Goal: Task Accomplishment & Management: Manage account settings

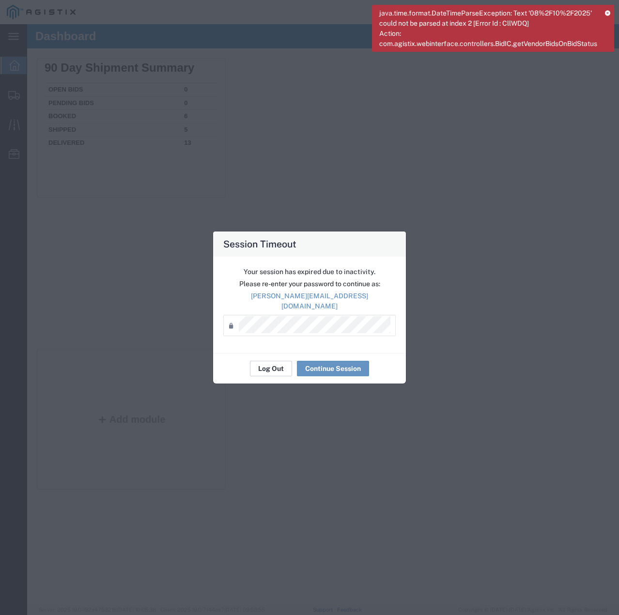
click at [267, 362] on button "Log Out" at bounding box center [271, 368] width 42 height 15
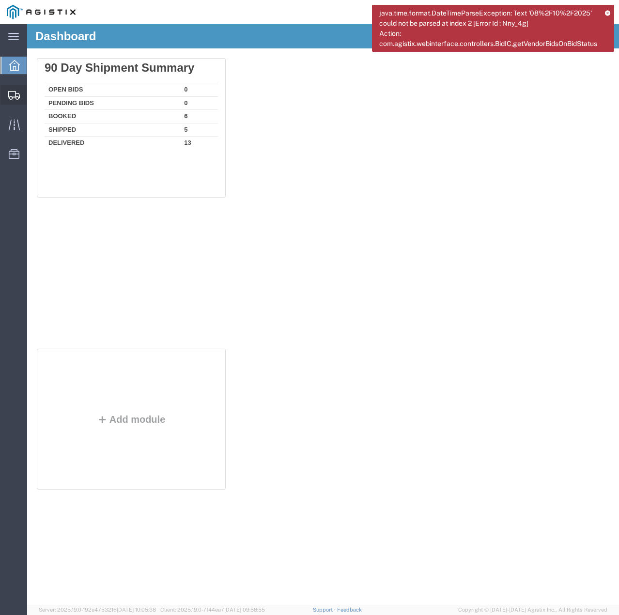
click at [7, 93] on div at bounding box center [13, 94] width 27 height 19
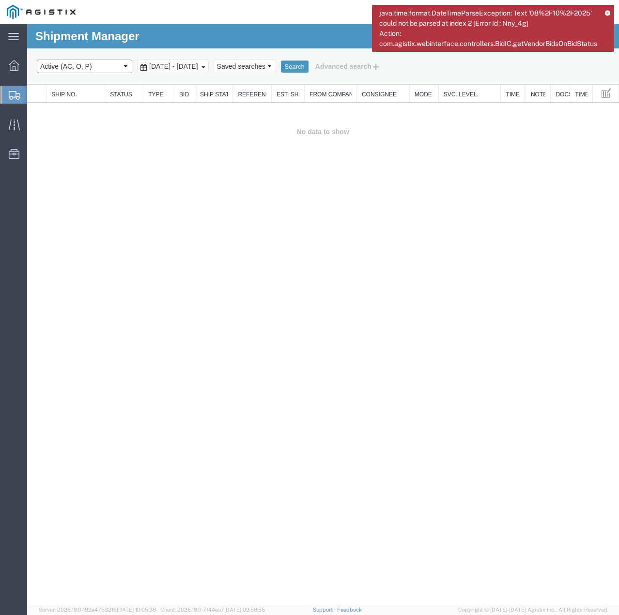
click at [125, 66] on select "Select status Active (AC, O, P) All Approved Awaiting Confirmation (AC) Booked …" at bounding box center [84, 67] width 95 height 14
select select "ALL"
click at [37, 60] on select "Select status Active (AC, O, P) All Approved Awaiting Confirmation (AC) Booked …" at bounding box center [84, 67] width 95 height 14
click at [309, 62] on button "Search" at bounding box center [295, 67] width 28 height 13
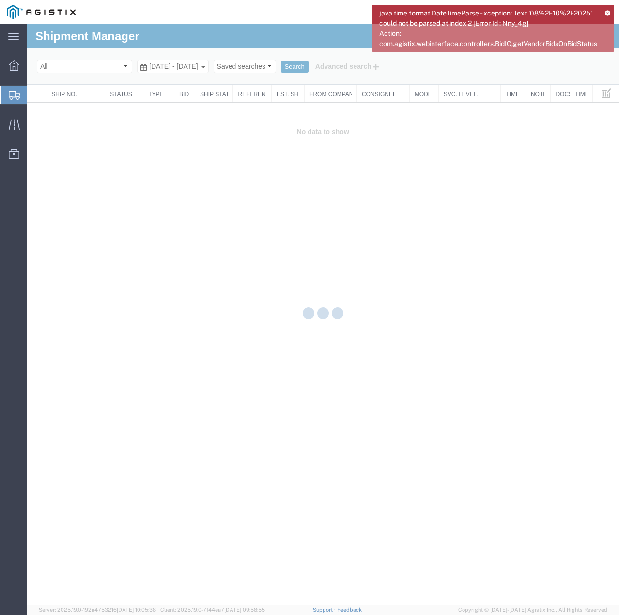
click at [610, 10] on icon at bounding box center [607, 12] width 5 height 5
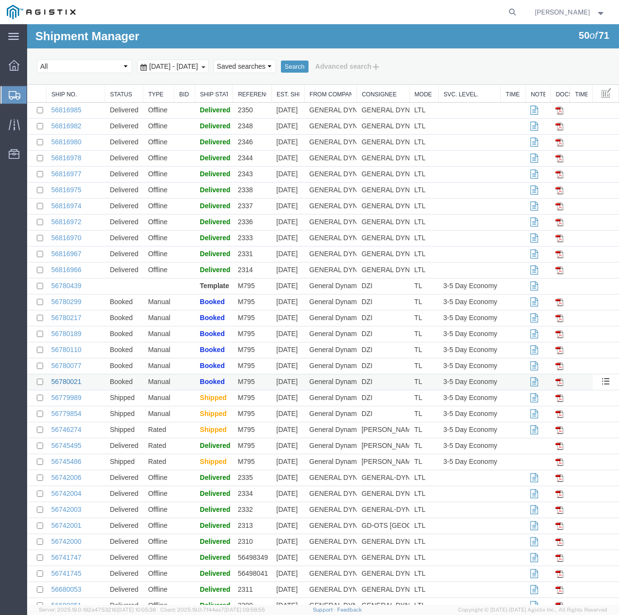
click at [63, 380] on link "56780021" at bounding box center [66, 382] width 30 height 8
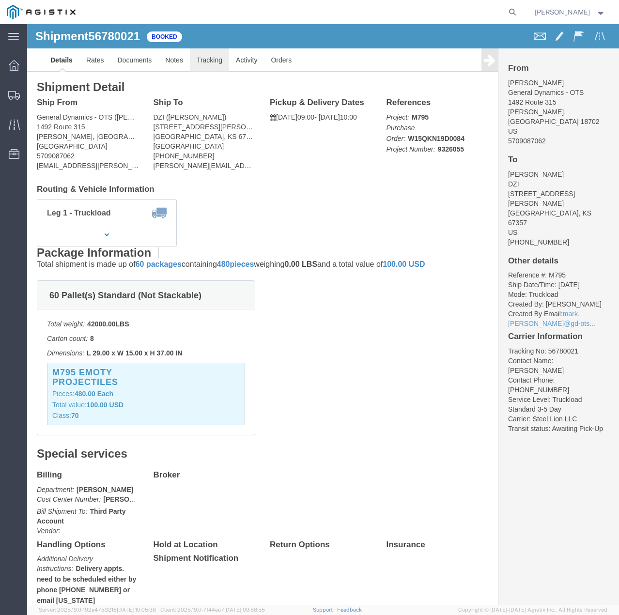
click link "Tracking"
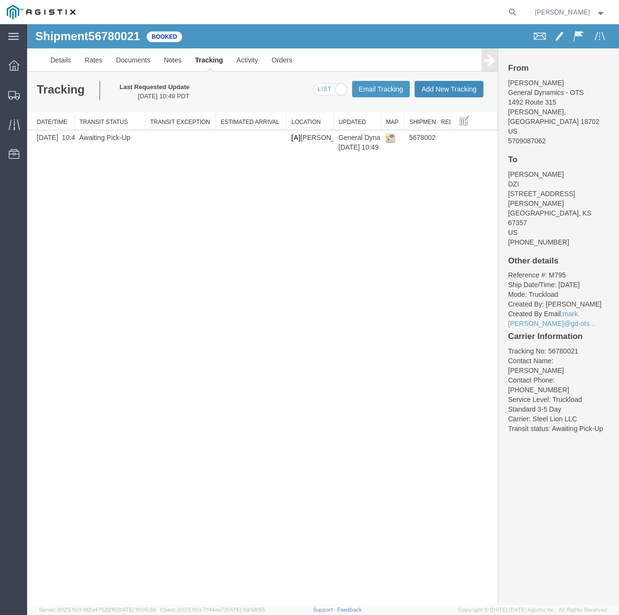
click at [451, 91] on button "Add New Tracking" at bounding box center [449, 89] width 69 height 16
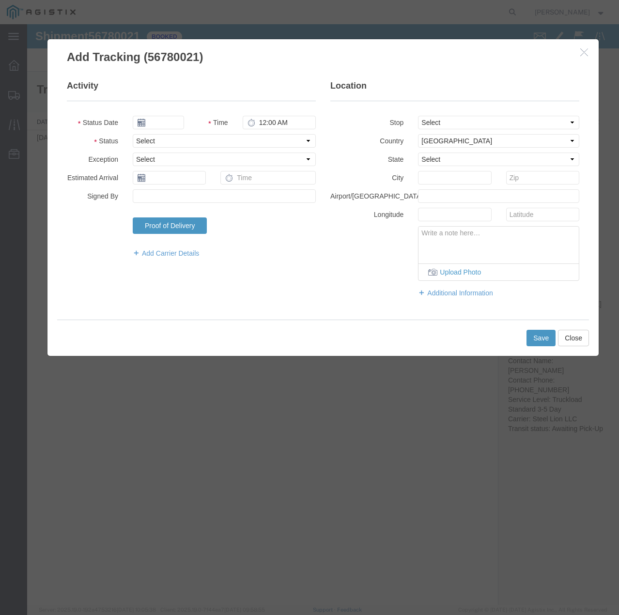
type input "09/15/2025"
type input "1:00 PM"
click at [187, 139] on select "Select Arrival Notice Available Arrival Notice Imported Arrive at Delivery Loca…" at bounding box center [224, 141] width 183 height 14
select select "INTRANST"
click at [133, 134] on select "Select Arrival Notice Available Arrival Notice Imported Arrive at Delivery Loca…" at bounding box center [224, 141] width 183 height 14
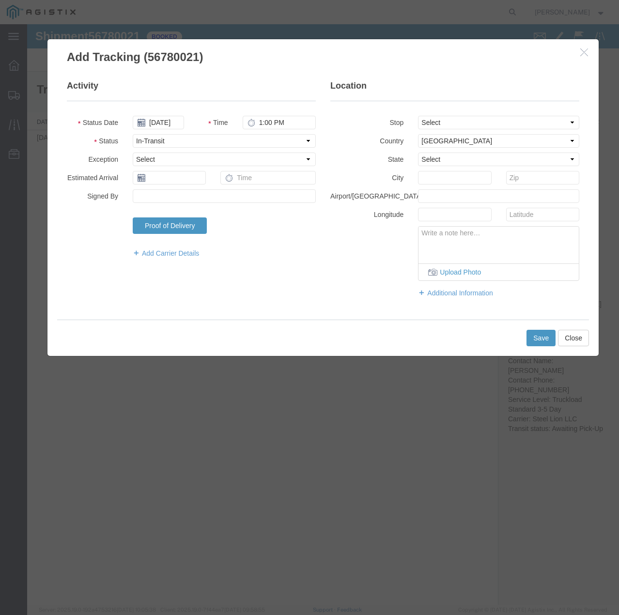
click at [177, 258] on div "Add Carrier Details" at bounding box center [224, 254] width 198 height 17
click at [178, 253] on link "Add Carrier Details" at bounding box center [224, 253] width 183 height 10
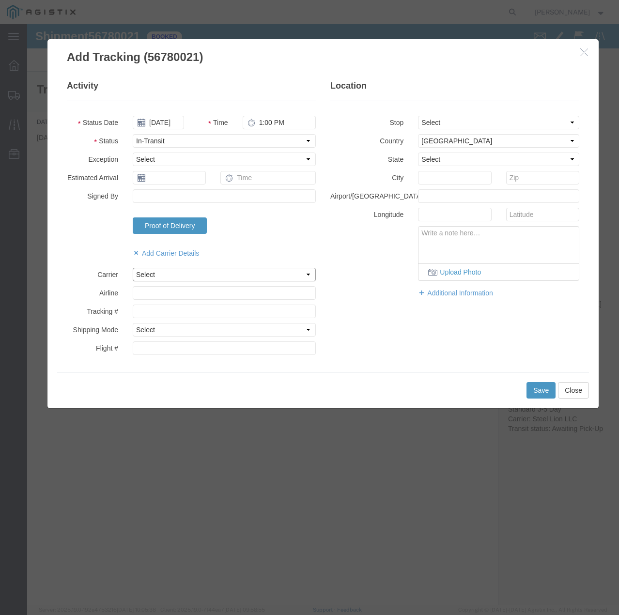
click at [175, 273] on select "Select Steel Lion LLC" at bounding box center [224, 275] width 183 height 14
select select "22873"
click at [133, 268] on select "Select Steel Lion LLC" at bounding box center [224, 275] width 183 height 14
click at [171, 326] on select "Select Air Less than Truckload Multi-Leg Ocean Freight Rail Small Parcel Truckl…" at bounding box center [224, 330] width 183 height 14
select select "TL"
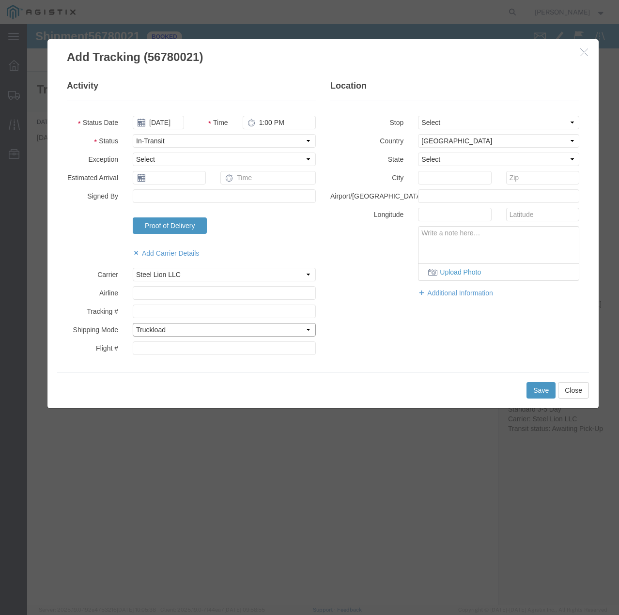
click at [133, 323] on select "Select Air Less than Truckload Multi-Leg Ocean Freight Rail Small Parcel Truckl…" at bounding box center [224, 330] width 183 height 14
click at [545, 388] on button "Save" at bounding box center [540, 390] width 29 height 16
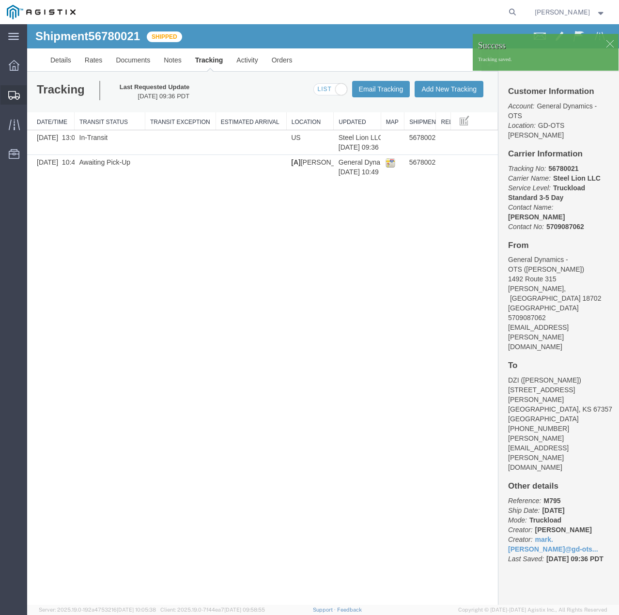
click at [14, 93] on icon at bounding box center [14, 95] width 12 height 9
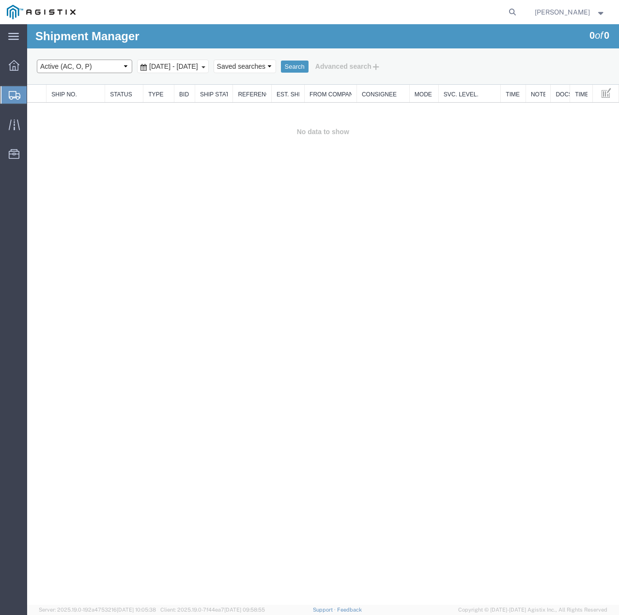
click at [91, 65] on select "Select status Active (AC, O, P) All Approved Awaiting Confirmation (AC) Booked …" at bounding box center [84, 67] width 95 height 14
select select "ALL"
click at [37, 60] on select "Select status Active (AC, O, P) All Approved Awaiting Confirmation (AC) Booked …" at bounding box center [84, 67] width 95 height 14
click at [309, 65] on button "Search" at bounding box center [295, 67] width 28 height 13
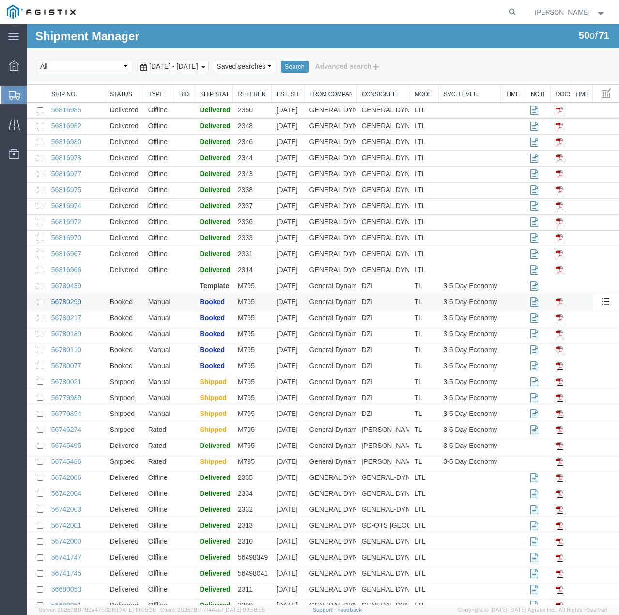
click at [73, 300] on link "56780299" at bounding box center [66, 302] width 30 height 8
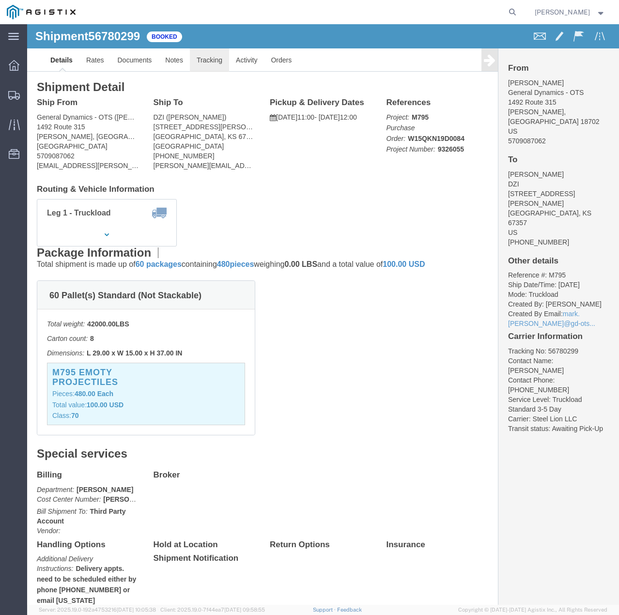
click link "Tracking"
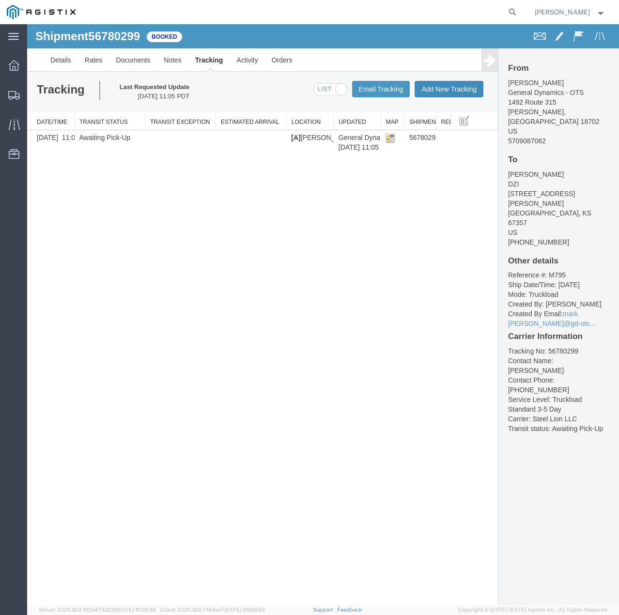
click at [442, 90] on button "Add New Tracking" at bounding box center [449, 89] width 69 height 16
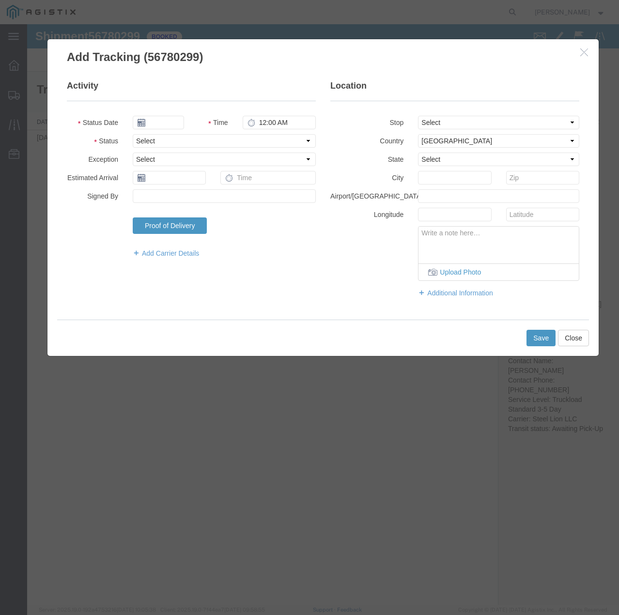
type input "09/15/2025"
type input "1:00 PM"
click at [225, 142] on select "Select Arrival Notice Available Arrival Notice Imported Arrive at Delivery Loca…" at bounding box center [224, 141] width 183 height 14
select select "INTRANST"
click at [133, 134] on select "Select Arrival Notice Available Arrival Notice Imported Arrive at Delivery Loca…" at bounding box center [224, 141] width 183 height 14
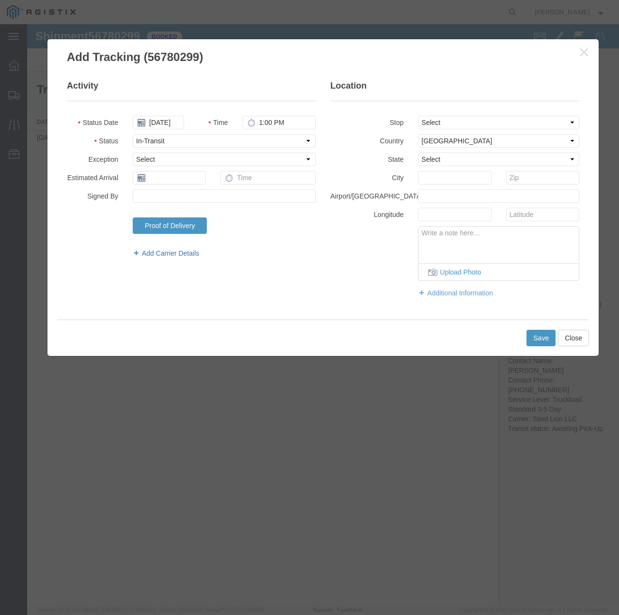
click at [176, 251] on link "Add Carrier Details" at bounding box center [224, 253] width 183 height 10
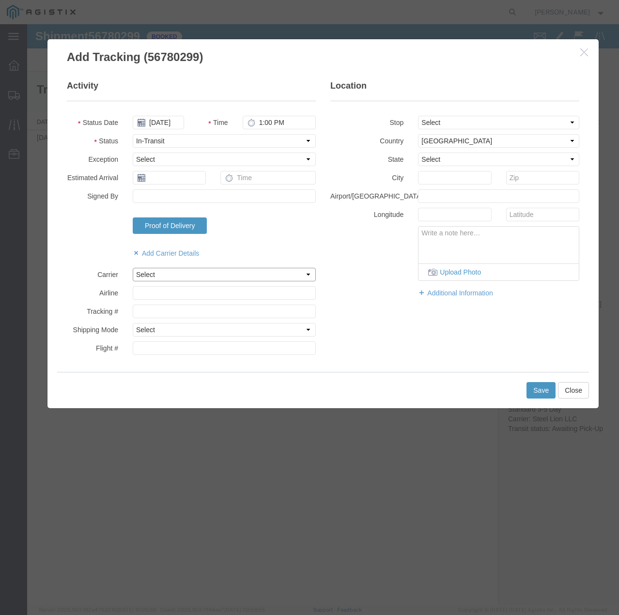
click at [168, 272] on select "Select Steel Lion LLC" at bounding box center [224, 275] width 183 height 14
select select "22873"
click at [133, 268] on select "Select Steel Lion LLC" at bounding box center [224, 275] width 183 height 14
click at [166, 332] on select "Select Air Less than Truckload Multi-Leg Ocean Freight Rail Small Parcel Truckl…" at bounding box center [224, 330] width 183 height 14
select select "TL"
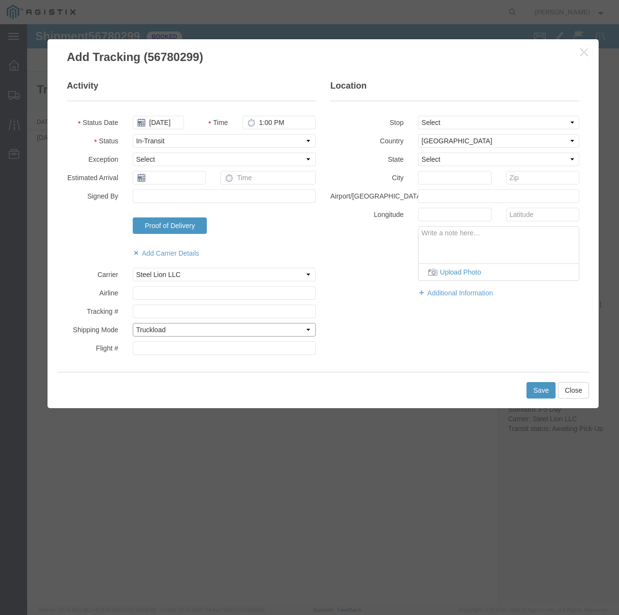
click at [133, 323] on select "Select Air Less than Truckload Multi-Leg Ocean Freight Rail Small Parcel Truckl…" at bounding box center [224, 330] width 183 height 14
click at [543, 391] on button "Save" at bounding box center [540, 390] width 29 height 16
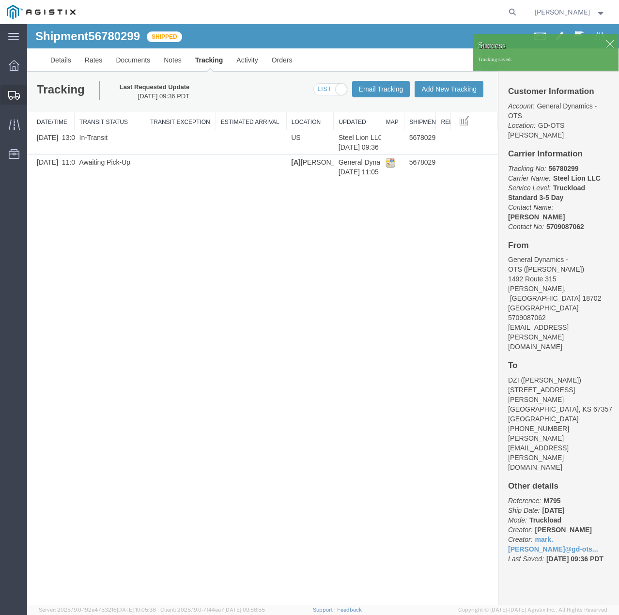
click at [15, 94] on icon at bounding box center [14, 95] width 12 height 9
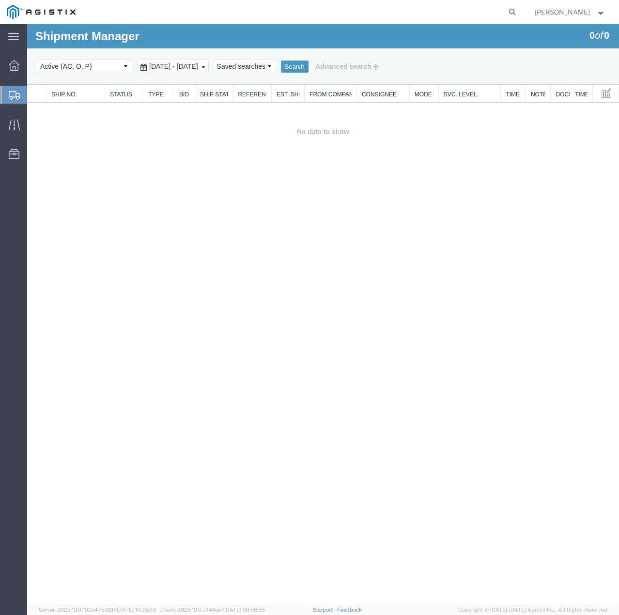
click at [115, 65] on select "Select status Active (AC, O, P) All Approved Awaiting Confirmation (AC) Booked …" at bounding box center [84, 67] width 95 height 14
select select "ALL"
click at [37, 60] on select "Select status Active (AC, O, P) All Approved Awaiting Confirmation (AC) Booked …" at bounding box center [84, 67] width 95 height 14
click at [309, 66] on button "Search" at bounding box center [295, 67] width 28 height 13
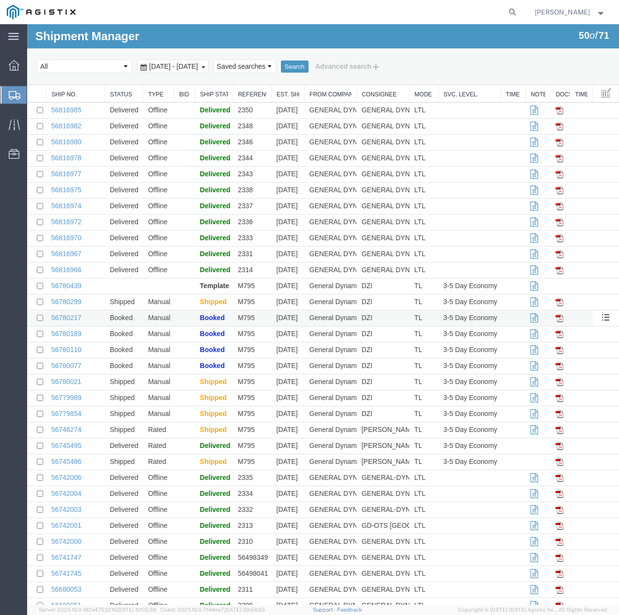
click at [52, 312] on td "56780217" at bounding box center [75, 318] width 59 height 16
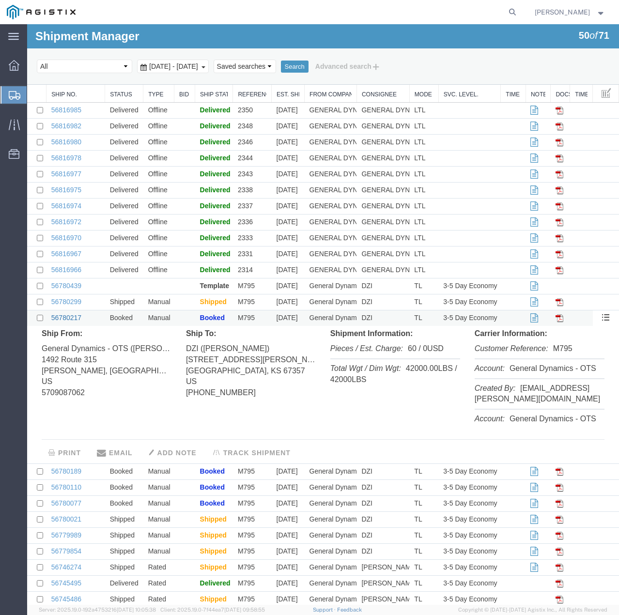
click at [68, 316] on link "56780217" at bounding box center [66, 318] width 30 height 8
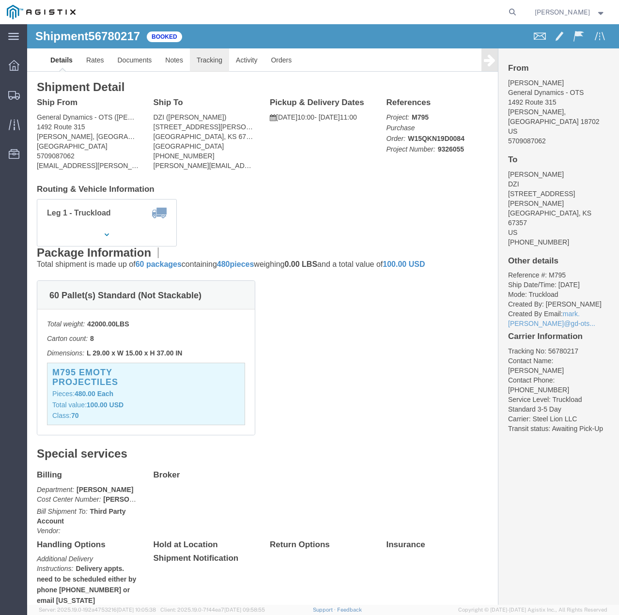
click link "Tracking"
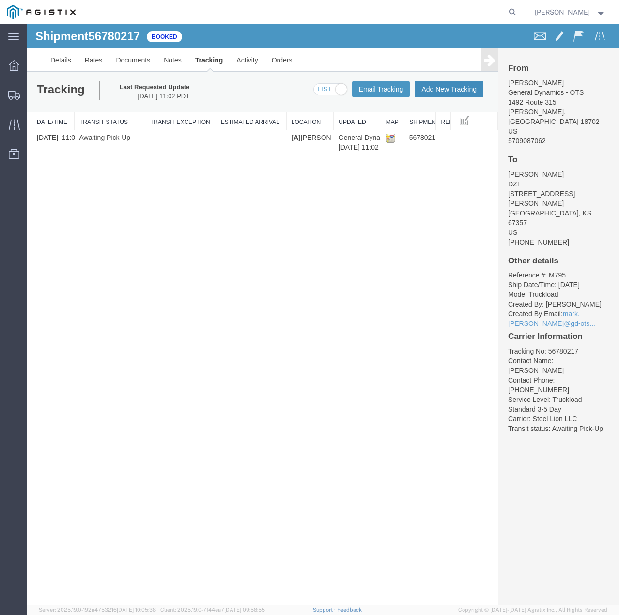
click at [446, 93] on button "Add New Tracking" at bounding box center [449, 89] width 69 height 16
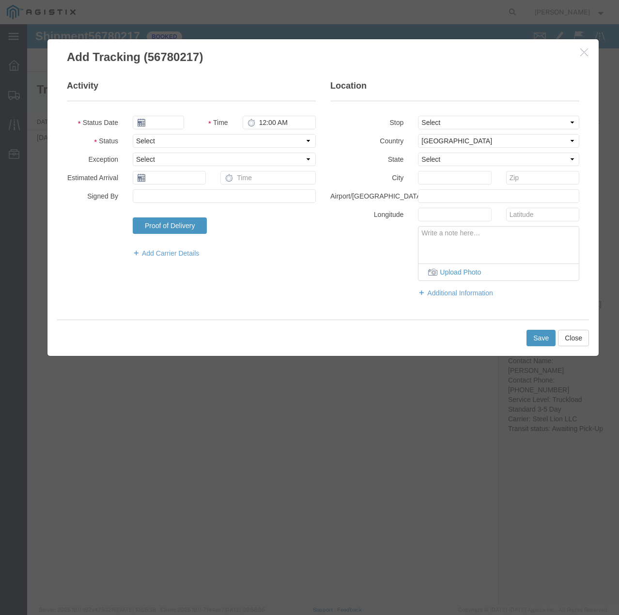
type input "09/15/2025"
type input "1:00 PM"
click at [165, 141] on select "Select Arrival Notice Available Arrival Notice Imported Arrive at Delivery Loca…" at bounding box center [224, 141] width 183 height 14
select select "INTRANST"
click at [133, 134] on select "Select Arrival Notice Available Arrival Notice Imported Arrive at Delivery Loca…" at bounding box center [224, 141] width 183 height 14
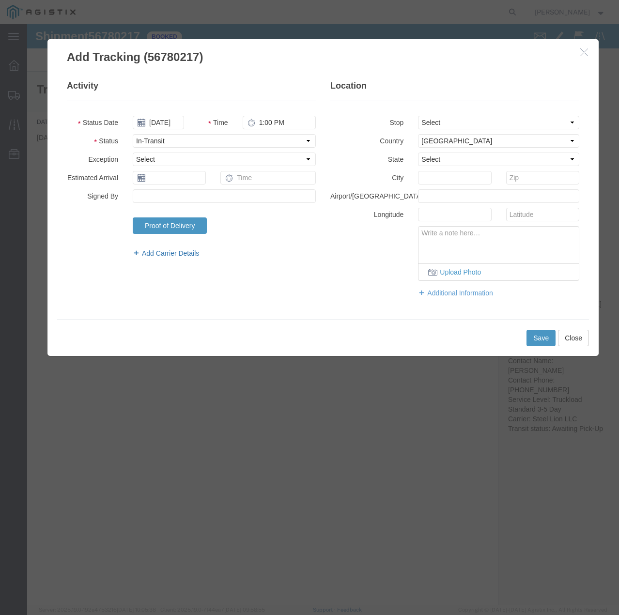
click at [162, 250] on link "Add Carrier Details" at bounding box center [224, 253] width 183 height 10
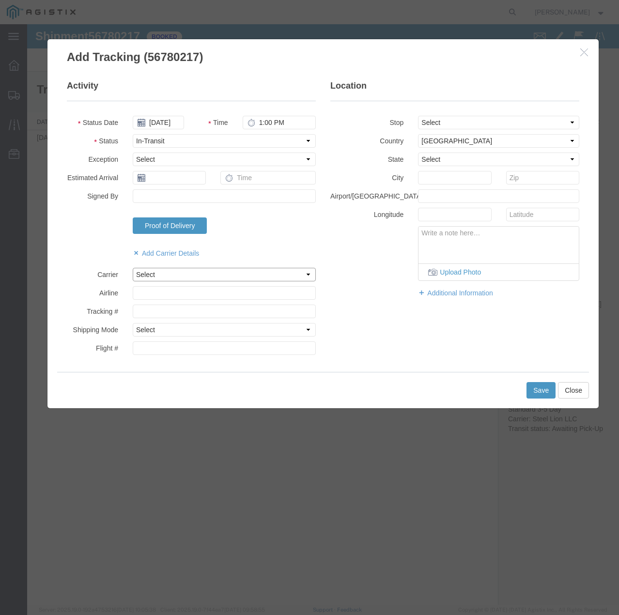
click at [161, 270] on select "Select Steel Lion LLC" at bounding box center [224, 275] width 183 height 14
select select "22873"
click at [133, 268] on select "Select Steel Lion LLC" at bounding box center [224, 275] width 183 height 14
click at [156, 325] on select "Select Air Less than Truckload Multi-Leg Ocean Freight Rail Small Parcel Truckl…" at bounding box center [224, 330] width 183 height 14
select select "TL"
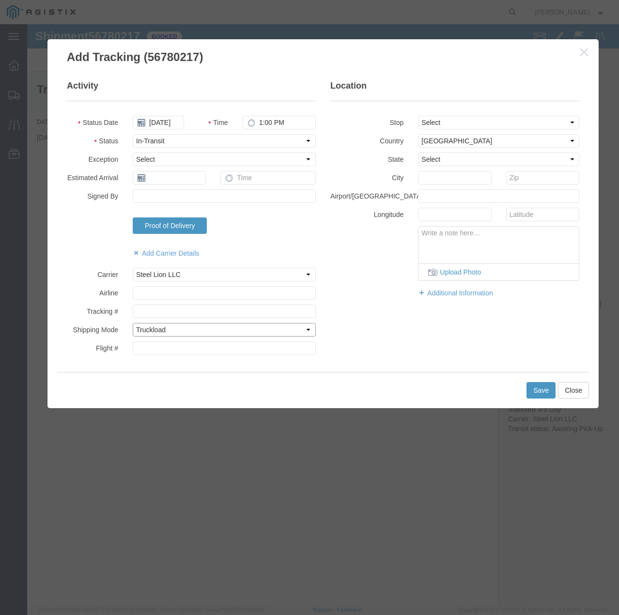
click at [133, 323] on select "Select Air Less than Truckload Multi-Leg Ocean Freight Rail Small Parcel Truckl…" at bounding box center [224, 330] width 183 height 14
click at [540, 394] on button "Save" at bounding box center [540, 390] width 29 height 16
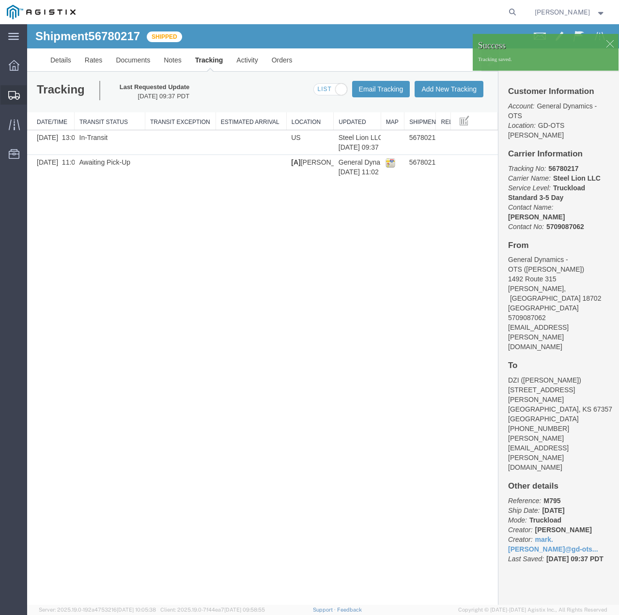
click at [14, 92] on icon at bounding box center [14, 95] width 12 height 9
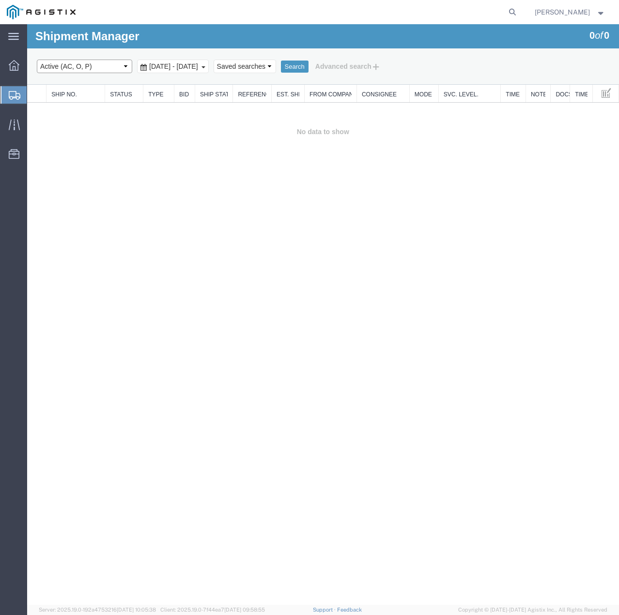
click at [119, 61] on select "Select status Active (AC, O, P) All Approved Awaiting Confirmation (AC) Booked …" at bounding box center [84, 67] width 95 height 14
select select "ALL"
click at [37, 60] on select "Select status Active (AC, O, P) All Approved Awaiting Confirmation (AC) Booked …" at bounding box center [84, 67] width 95 height 14
click at [309, 64] on button "Search" at bounding box center [295, 67] width 28 height 13
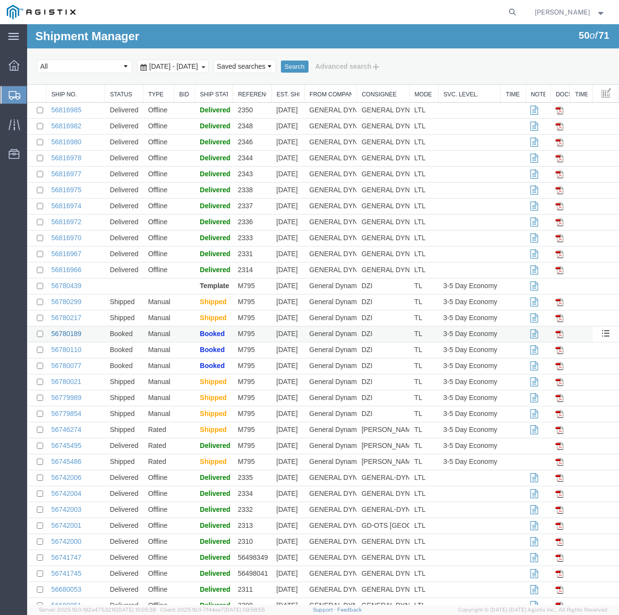
click at [71, 333] on link "56780189" at bounding box center [66, 334] width 30 height 8
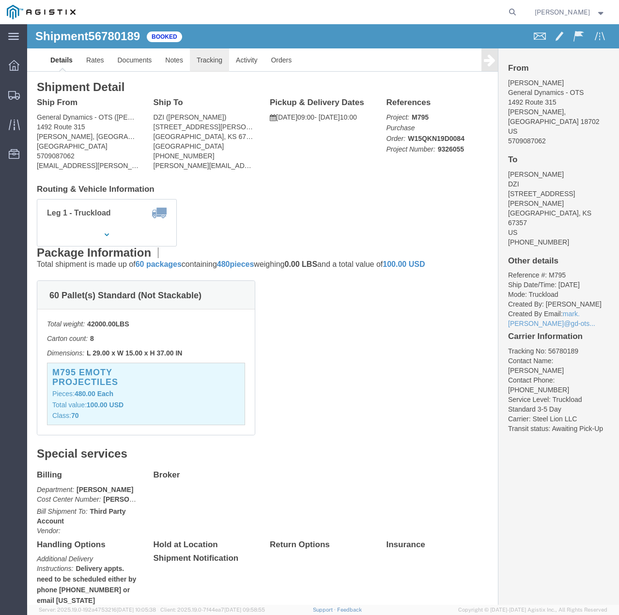
click link "Tracking"
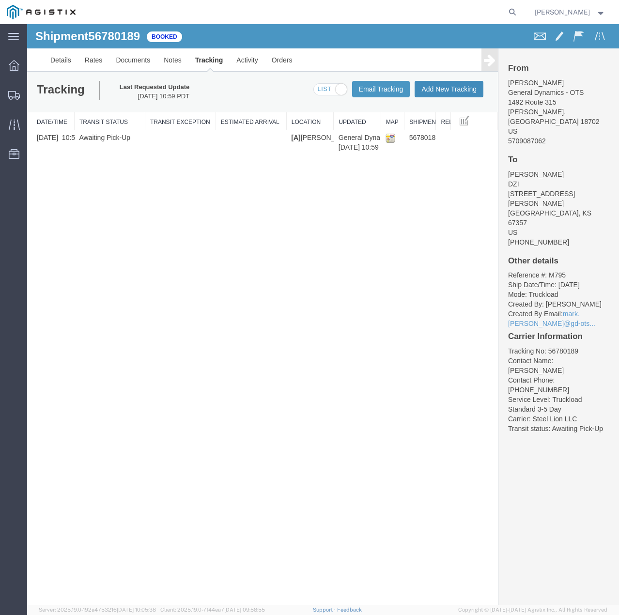
click at [439, 83] on button "Add New Tracking" at bounding box center [449, 89] width 69 height 16
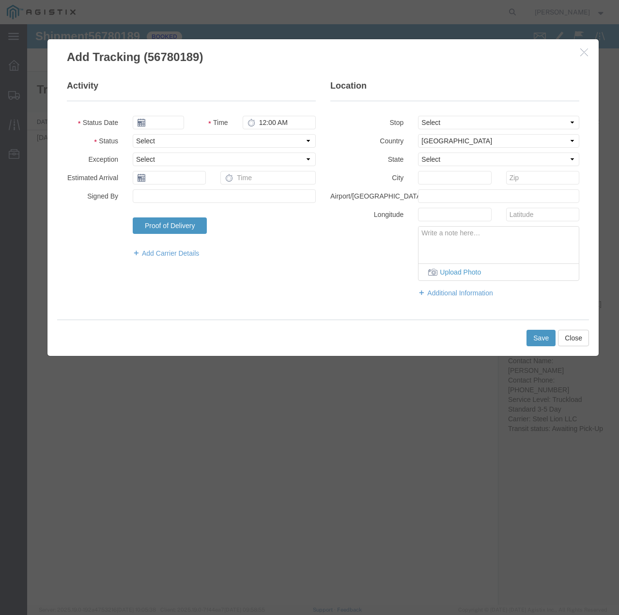
type input "09/15/2025"
type input "1:00 PM"
click at [183, 137] on select "Select Arrival Notice Available Arrival Notice Imported Arrive at Delivery Loca…" at bounding box center [224, 141] width 183 height 14
select select "INTRANST"
click at [133, 134] on select "Select Arrival Notice Available Arrival Notice Imported Arrive at Delivery Loca…" at bounding box center [224, 141] width 183 height 14
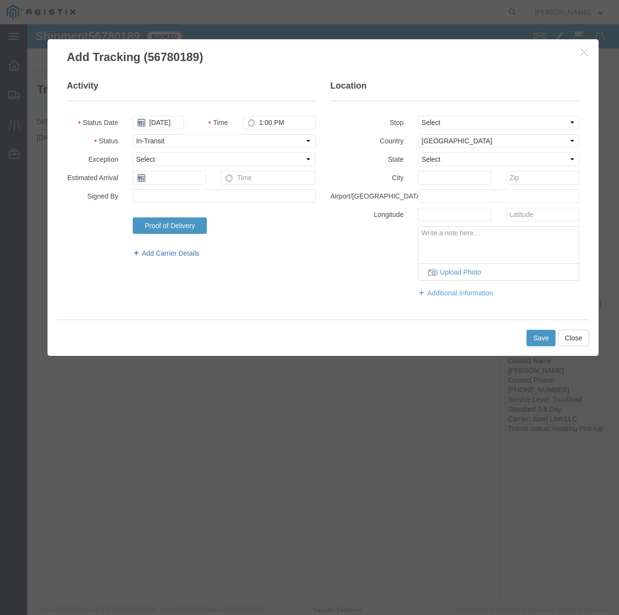
click at [160, 255] on link "Add Carrier Details" at bounding box center [224, 253] width 183 height 10
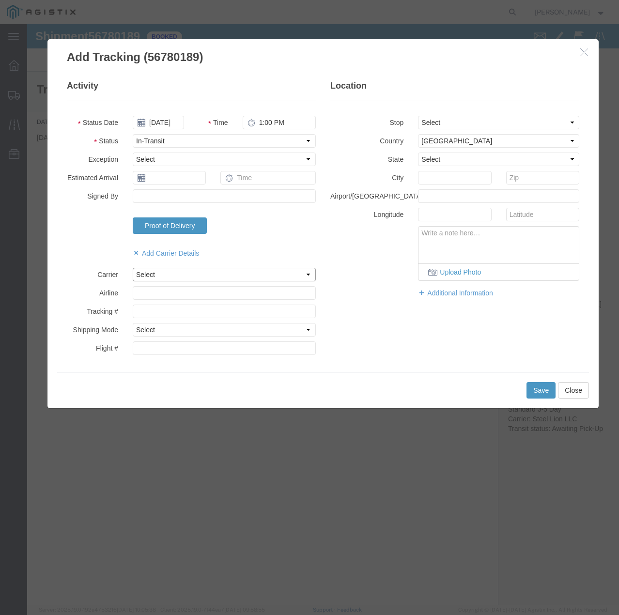
click at [163, 275] on select "Select Steel Lion LLC" at bounding box center [224, 275] width 183 height 14
select select "22873"
click at [133, 268] on select "Select Steel Lion LLC" at bounding box center [224, 275] width 183 height 14
click at [171, 329] on select "Select Air Less than Truckload Multi-Leg Ocean Freight Rail Small Parcel Truckl…" at bounding box center [224, 330] width 183 height 14
select select "TL"
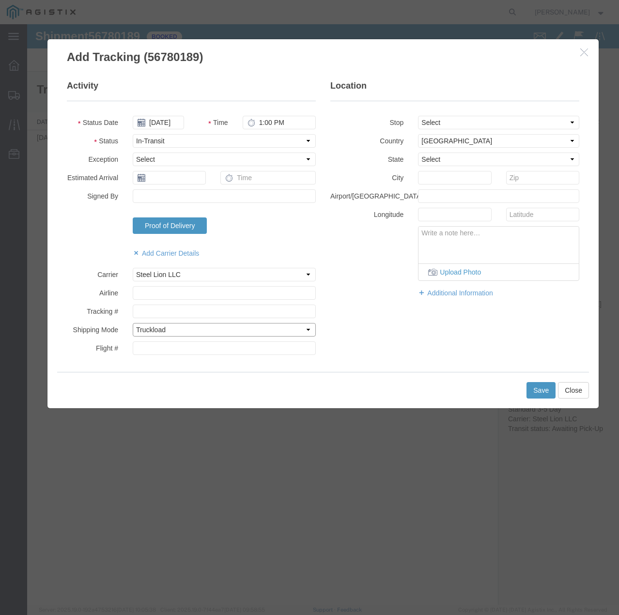
click at [133, 323] on select "Select Air Less than Truckload Multi-Leg Ocean Freight Rail Small Parcel Truckl…" at bounding box center [224, 330] width 183 height 14
click at [544, 389] on button "Save" at bounding box center [540, 390] width 29 height 16
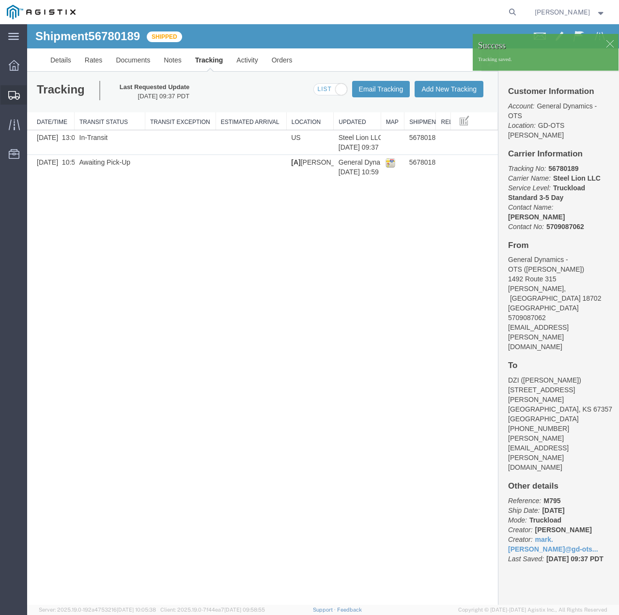
click at [12, 95] on icon at bounding box center [14, 95] width 12 height 9
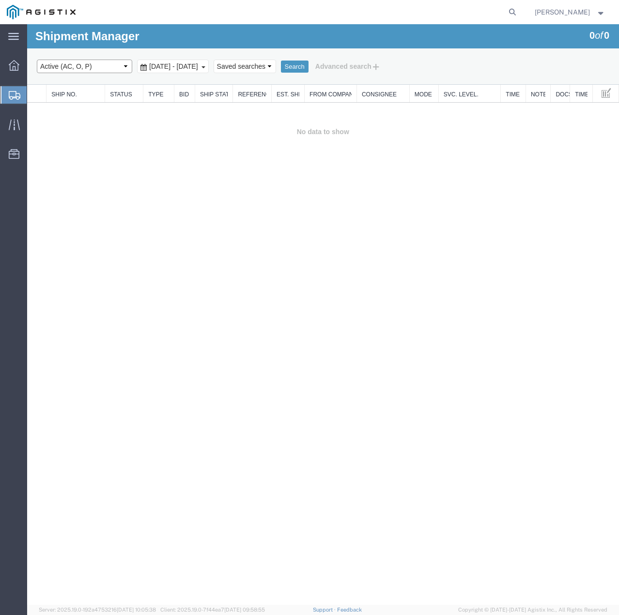
click at [120, 63] on select "Select status Active (AC, O, P) All Approved Awaiting Confirmation (AC) Booked …" at bounding box center [84, 67] width 95 height 14
select select "ALL"
click at [37, 60] on select "Select status Active (AC, O, P) All Approved Awaiting Confirmation (AC) Booked …" at bounding box center [84, 67] width 95 height 14
click at [309, 65] on button "Search" at bounding box center [295, 67] width 28 height 13
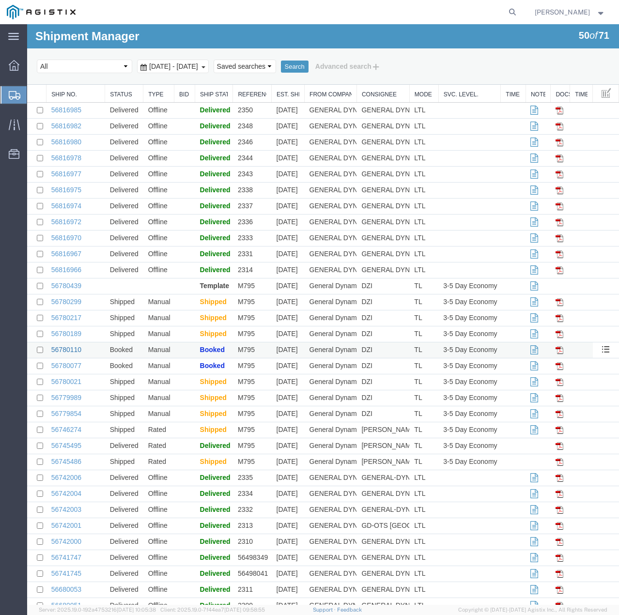
click at [58, 349] on link "56780110" at bounding box center [66, 350] width 30 height 8
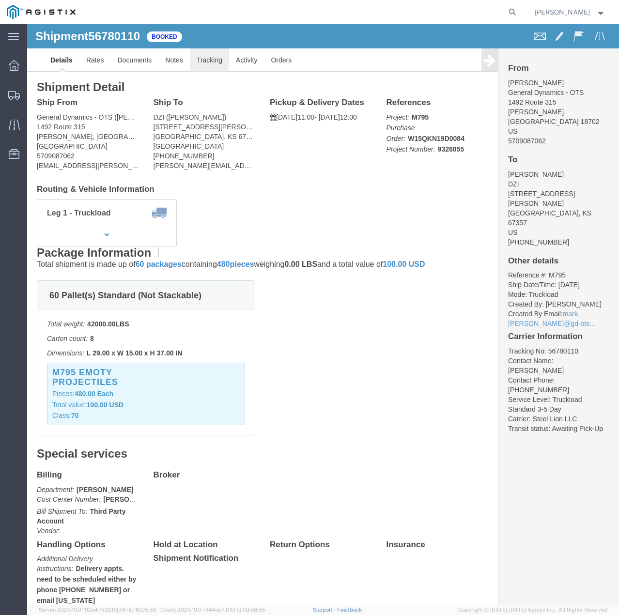
click link "Tracking"
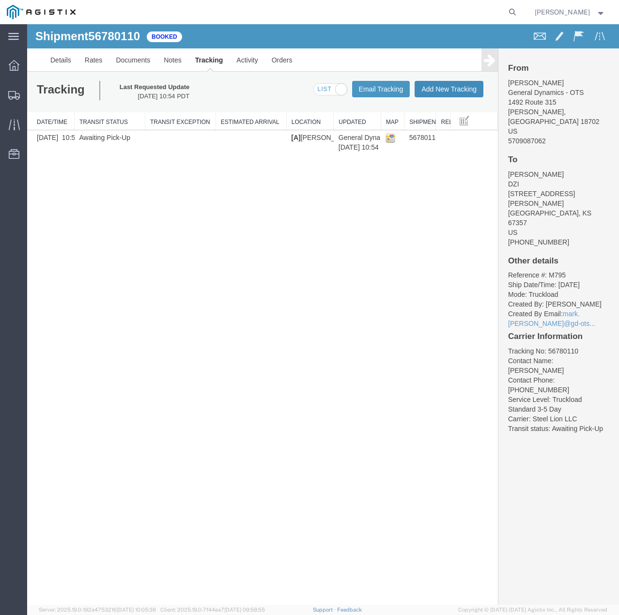
click at [437, 89] on button "Add New Tracking" at bounding box center [449, 89] width 69 height 16
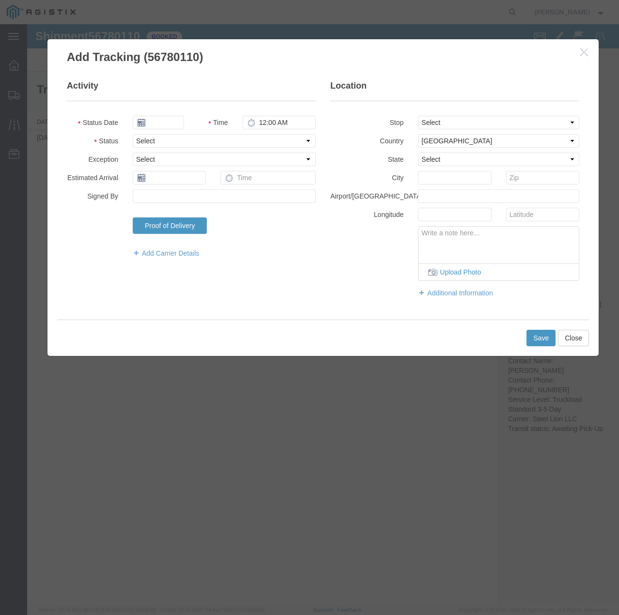
type input "09/15/2025"
type input "1:00 PM"
click at [284, 144] on select "Select Arrival Notice Available Arrival Notice Imported Arrive at Delivery Loca…" at bounding box center [224, 141] width 183 height 14
select select "INTRANST"
click at [133, 134] on select "Select Arrival Notice Available Arrival Notice Imported Arrive at Delivery Loca…" at bounding box center [224, 141] width 183 height 14
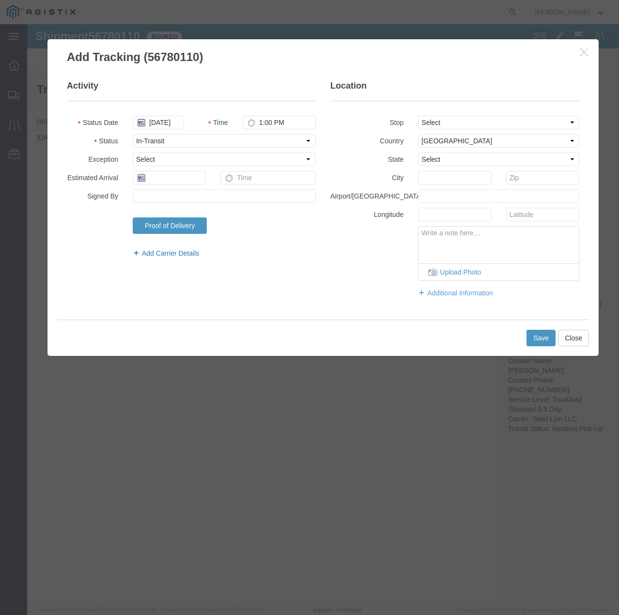
click at [180, 251] on link "Add Carrier Details" at bounding box center [224, 253] width 183 height 10
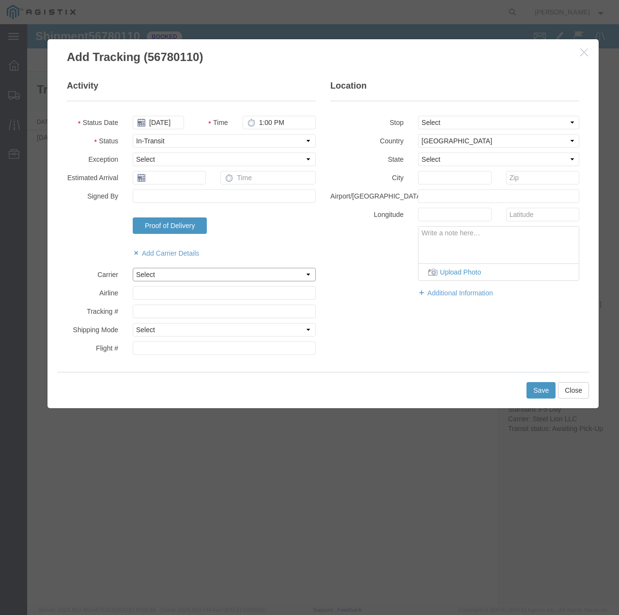
click at [182, 269] on select "Select Steel Lion LLC" at bounding box center [224, 275] width 183 height 14
select select "22873"
click at [133, 268] on select "Select Steel Lion LLC" at bounding box center [224, 275] width 183 height 14
click at [180, 326] on select "Select Air Less than Truckload Multi-Leg Ocean Freight Rail Small Parcel Truckl…" at bounding box center [224, 330] width 183 height 14
select select "TL"
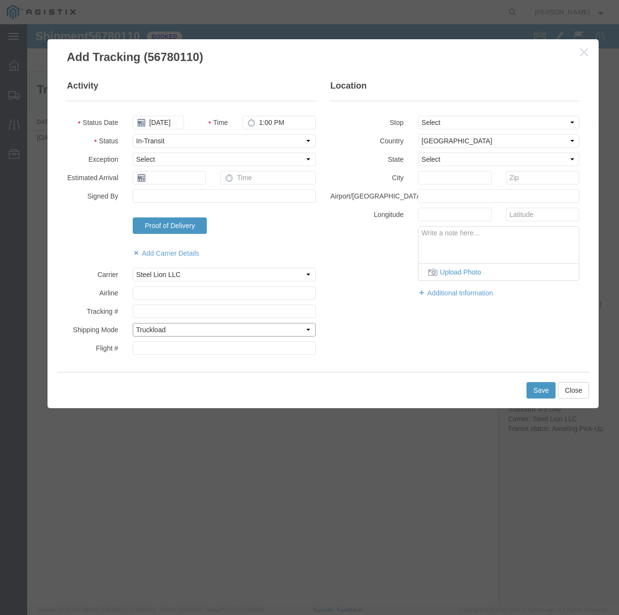
click at [133, 323] on select "Select Air Less than Truckload Multi-Leg Ocean Freight Rail Small Parcel Truckl…" at bounding box center [224, 330] width 183 height 14
click at [537, 386] on button "Save" at bounding box center [540, 390] width 29 height 16
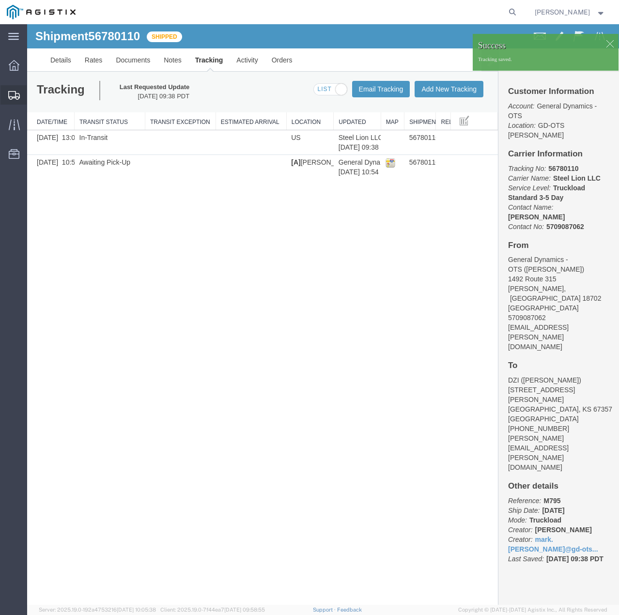
click at [13, 94] on icon at bounding box center [14, 95] width 12 height 9
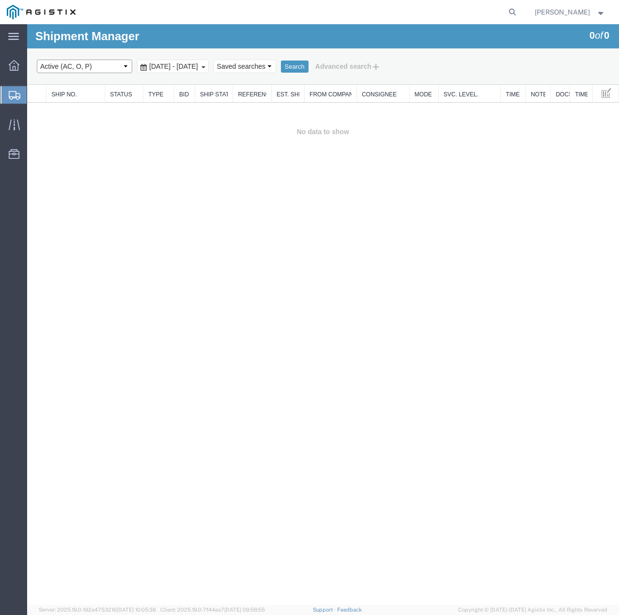
click at [120, 68] on select "Select status Active (AC, O, P) All Approved Awaiting Confirmation (AC) Booked …" at bounding box center [84, 67] width 95 height 14
select select "ALL"
click at [37, 60] on select "Select status Active (AC, O, P) All Approved Awaiting Confirmation (AC) Booked …" at bounding box center [84, 67] width 95 height 14
click at [309, 64] on button "Search" at bounding box center [295, 67] width 28 height 13
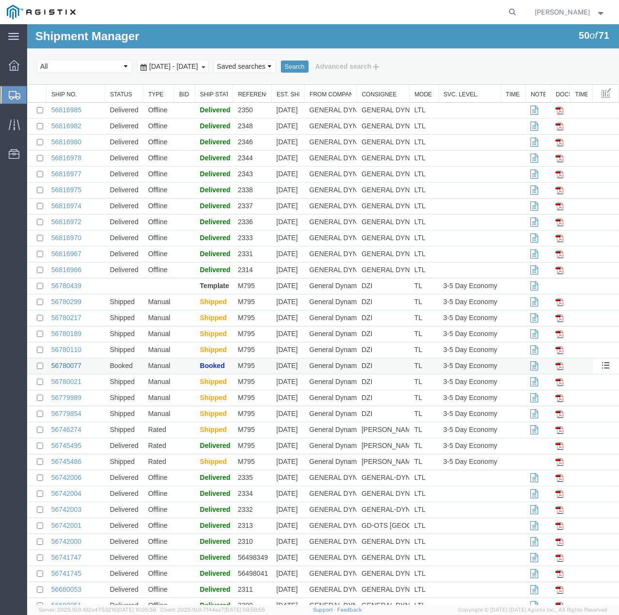
click at [60, 362] on link "56780077" at bounding box center [66, 366] width 30 height 8
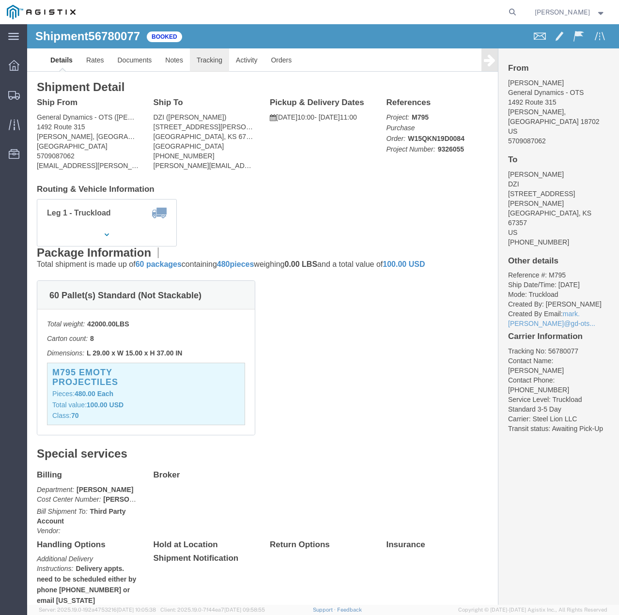
click link "Tracking"
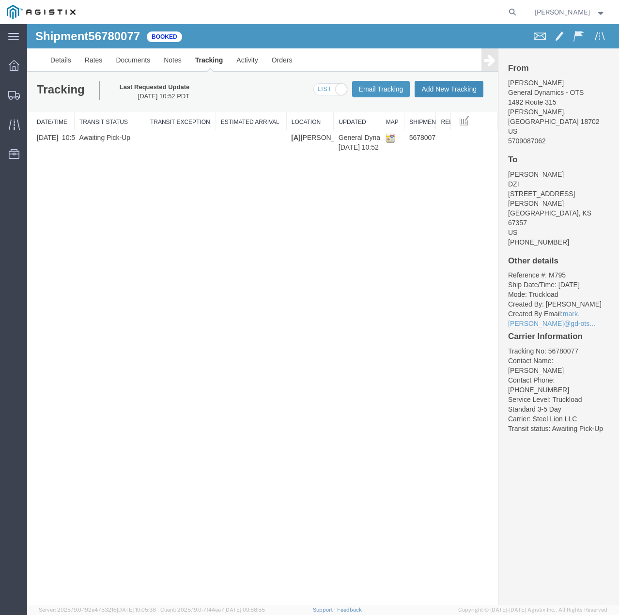
click at [441, 84] on button "Add New Tracking" at bounding box center [449, 89] width 69 height 16
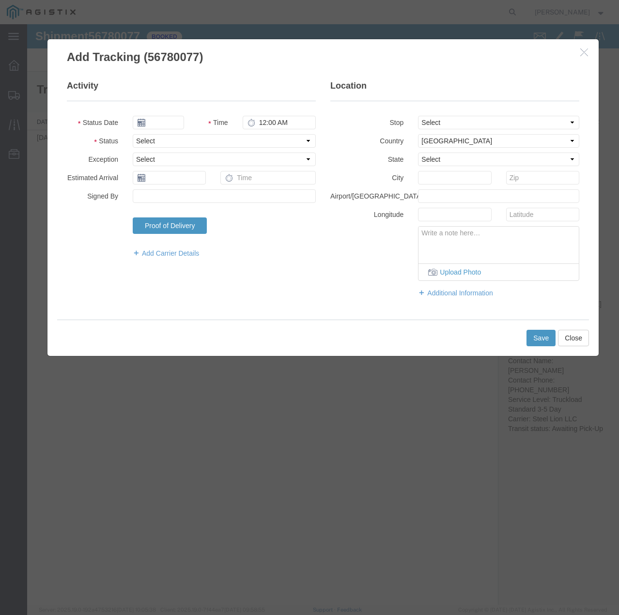
type input "09/15/2025"
type input "1:00 PM"
click at [168, 140] on select "Select Arrival Notice Available Arrival Notice Imported Arrive at Delivery Loca…" at bounding box center [224, 141] width 183 height 14
select select "INTRANST"
click at [133, 134] on select "Select Arrival Notice Available Arrival Notice Imported Arrive at Delivery Loca…" at bounding box center [224, 141] width 183 height 14
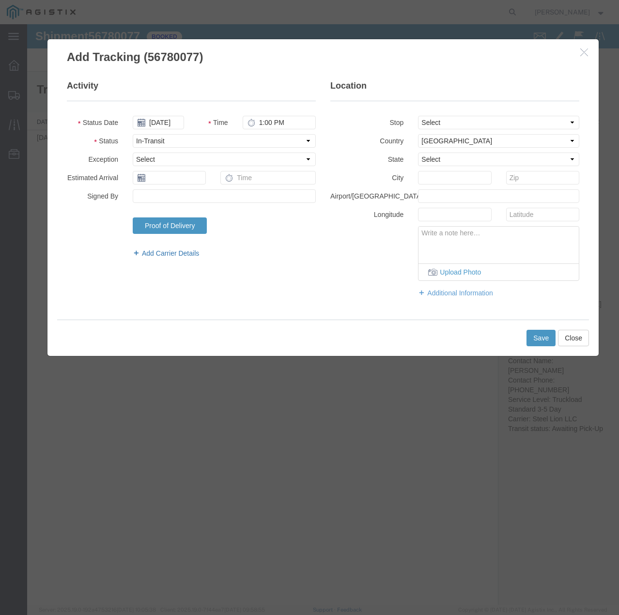
click at [171, 253] on link "Add Carrier Details" at bounding box center [224, 253] width 183 height 10
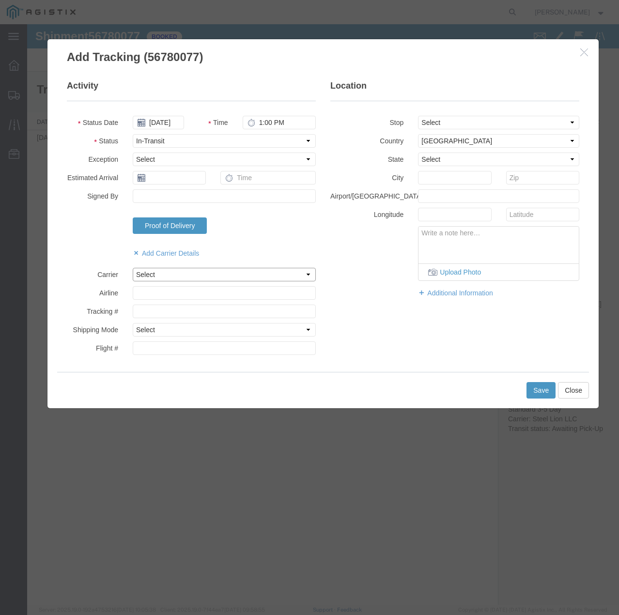
click at [179, 271] on select "Select Steel Lion LLC" at bounding box center [224, 275] width 183 height 14
select select "22873"
click at [133, 268] on select "Select Steel Lion LLC" at bounding box center [224, 275] width 183 height 14
click at [164, 331] on select "Select Air Less than Truckload Multi-Leg Ocean Freight Rail Small Parcel Truckl…" at bounding box center [224, 330] width 183 height 14
select select "TL"
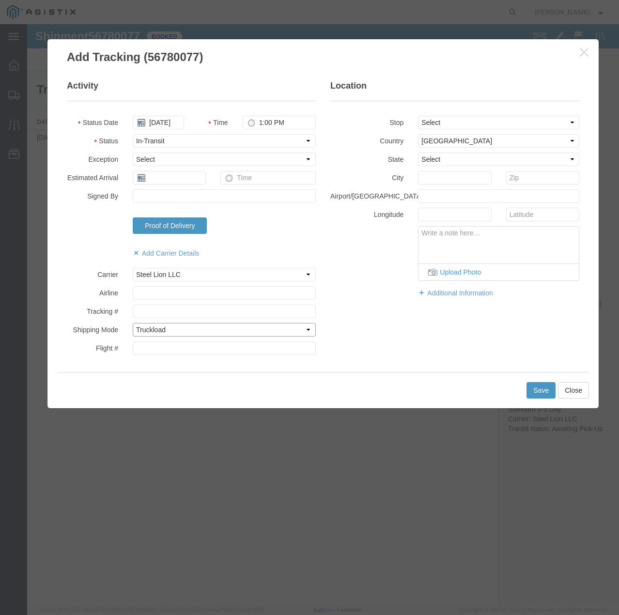
click at [133, 323] on select "Select Air Less than Truckload Multi-Leg Ocean Freight Rail Small Parcel Truckl…" at bounding box center [224, 330] width 183 height 14
click at [547, 392] on button "Save" at bounding box center [540, 390] width 29 height 16
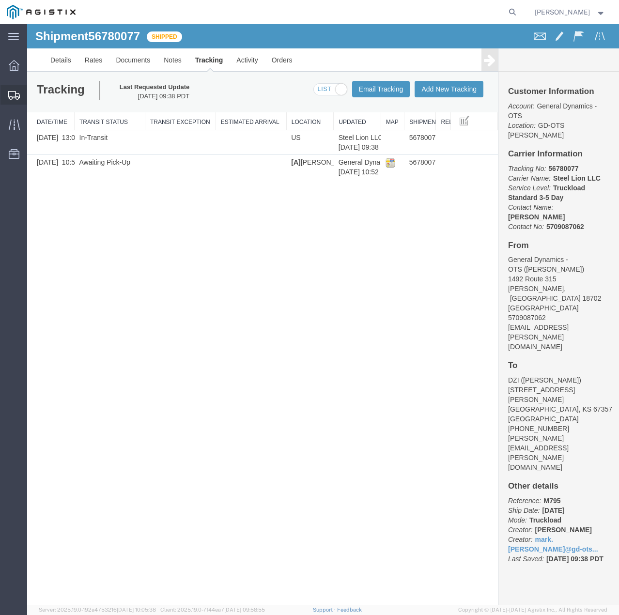
click at [17, 95] on icon at bounding box center [14, 95] width 12 height 9
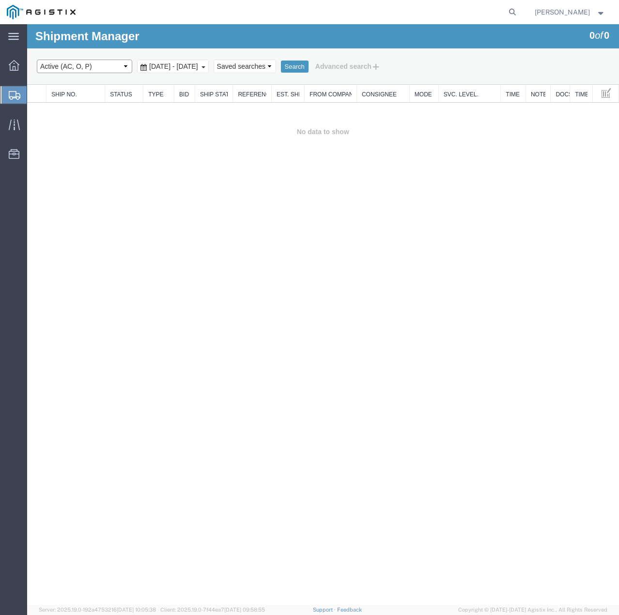
click at [118, 69] on select "Select status Active (AC, O, P) All Approved Awaiting Confirmation (AC) Booked …" at bounding box center [84, 67] width 95 height 14
select select "ALL"
click at [37, 60] on select "Select status Active (AC, O, P) All Approved Awaiting Confirmation (AC) Booked …" at bounding box center [84, 67] width 95 height 14
click at [309, 62] on button "Search" at bounding box center [295, 67] width 28 height 13
